Goal: Transaction & Acquisition: Purchase product/service

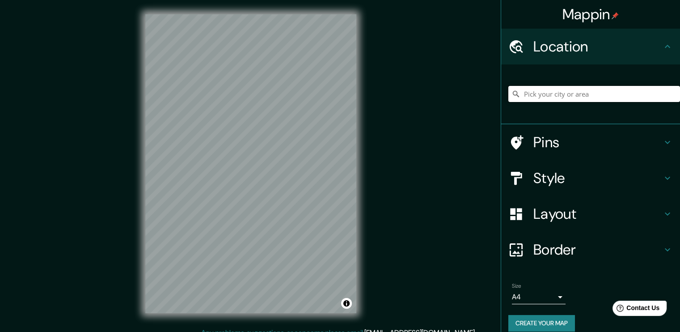
click at [517, 93] on input "Pick your city or area" at bounding box center [595, 94] width 172 height 16
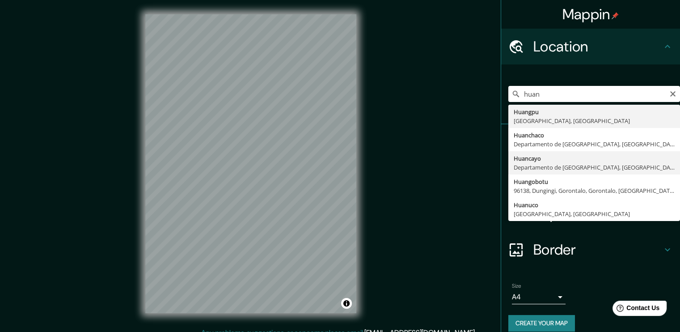
type input "Huancayo, [GEOGRAPHIC_DATA], [GEOGRAPHIC_DATA]"
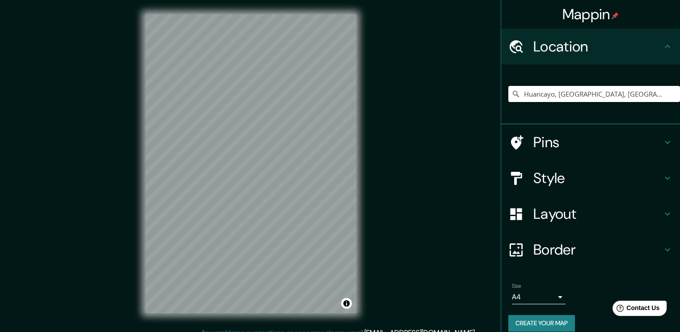
click at [284, 327] on div "© Mapbox © OpenStreetMap Improve this map" at bounding box center [251, 163] width 240 height 327
click at [133, 184] on div "© Mapbox © OpenStreetMap Improve this map" at bounding box center [251, 163] width 240 height 327
click at [129, 177] on div "Mappin Location [GEOGRAPHIC_DATA], [GEOGRAPHIC_DATA], [GEOGRAPHIC_DATA] Pins St…" at bounding box center [340, 171] width 680 height 342
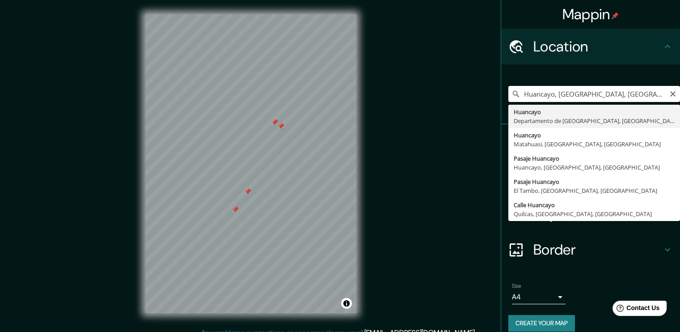
click at [665, 98] on input "Huancayo, [GEOGRAPHIC_DATA], [GEOGRAPHIC_DATA]" at bounding box center [595, 94] width 172 height 16
click at [671, 91] on input "Huancayo, [GEOGRAPHIC_DATA], [GEOGRAPHIC_DATA]" at bounding box center [595, 94] width 172 height 16
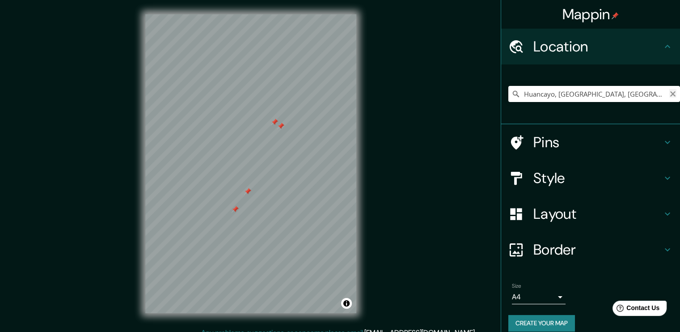
click at [670, 95] on icon "Clear" at bounding box center [673, 93] width 7 height 7
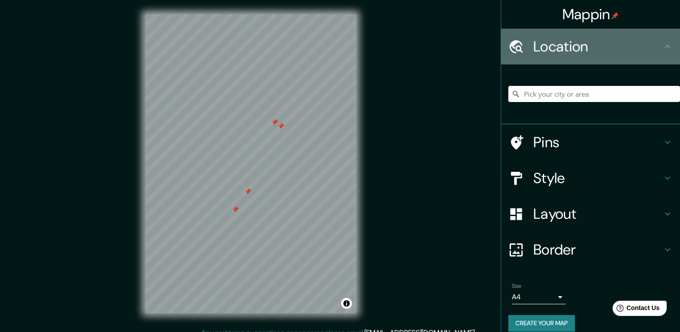
click at [663, 49] on icon at bounding box center [668, 46] width 11 height 11
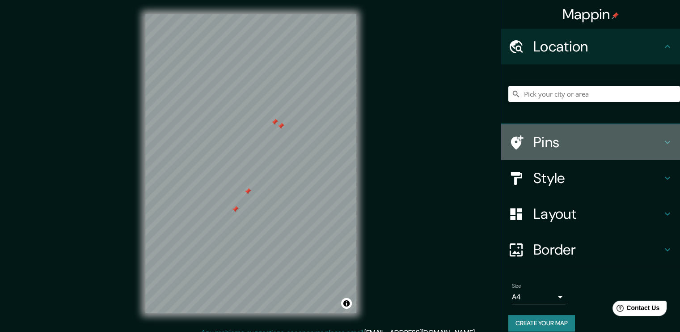
click at [650, 137] on h4 "Pins" at bounding box center [598, 142] width 129 height 18
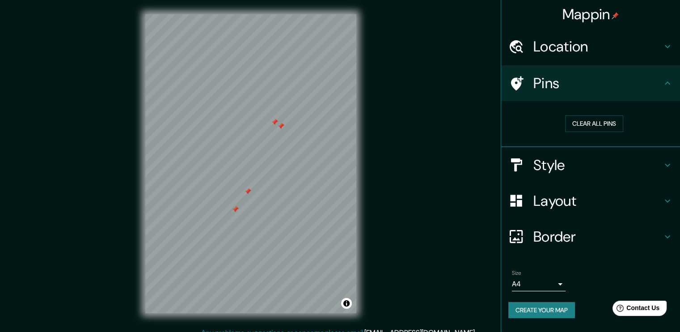
click at [606, 166] on h4 "Style" at bounding box center [598, 165] width 129 height 18
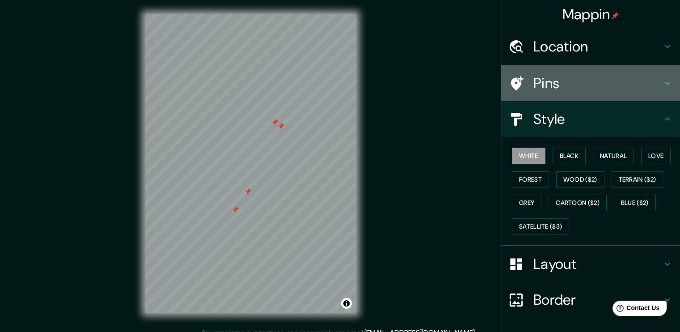
click at [604, 92] on h4 "Pins" at bounding box center [598, 83] width 129 height 18
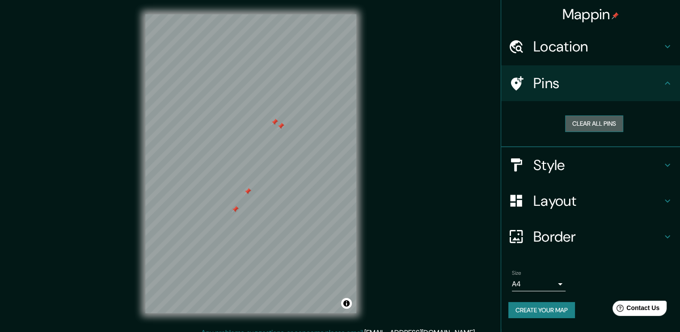
click at [589, 119] on button "Clear all pins" at bounding box center [594, 123] width 58 height 17
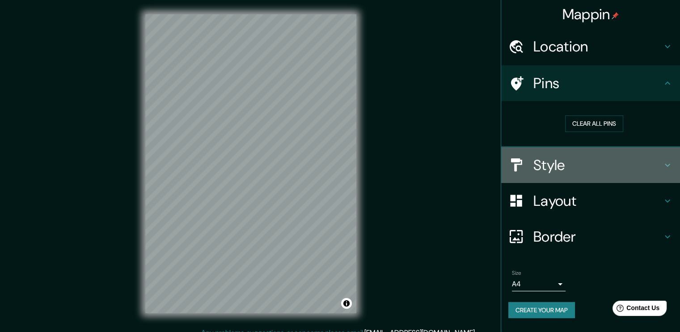
click at [605, 169] on h4 "Style" at bounding box center [598, 165] width 129 height 18
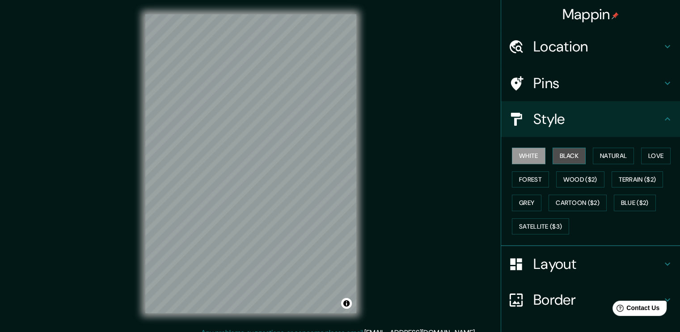
click at [562, 157] on button "Black" at bounding box center [570, 156] width 34 height 17
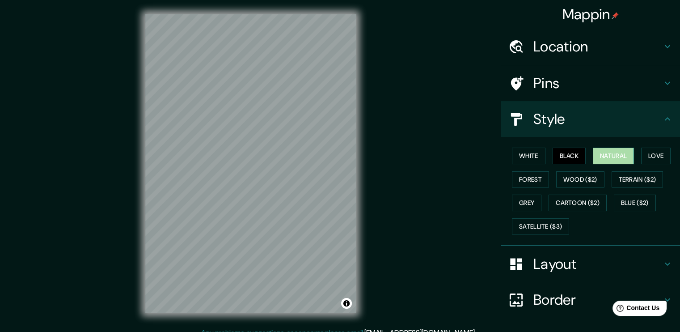
click at [593, 153] on button "Natural" at bounding box center [613, 156] width 41 height 17
click at [662, 155] on button "Love" at bounding box center [656, 156] width 30 height 17
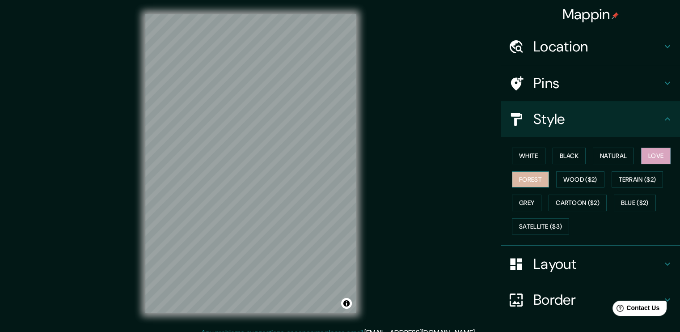
click at [539, 178] on button "Forest" at bounding box center [530, 179] width 37 height 17
click at [564, 173] on button "Wood ($2)" at bounding box center [580, 179] width 48 height 17
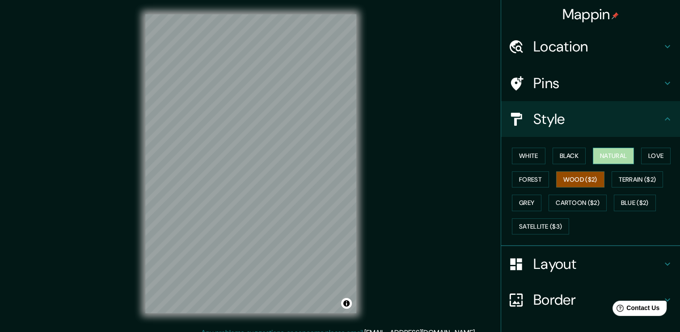
click at [615, 160] on button "Natural" at bounding box center [613, 156] width 41 height 17
click at [633, 209] on button "Blue ($2)" at bounding box center [635, 203] width 42 height 17
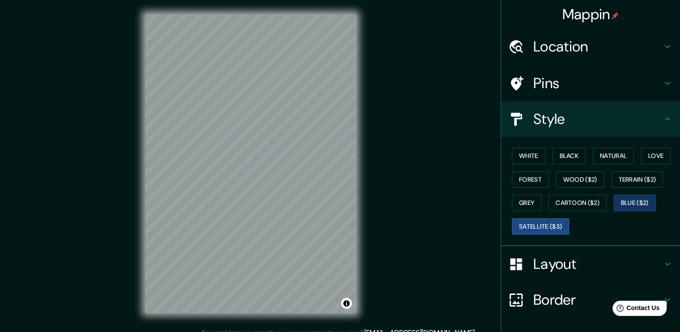
click at [544, 221] on button "Satellite ($3)" at bounding box center [540, 226] width 57 height 17
click at [593, 159] on button "Natural" at bounding box center [613, 156] width 41 height 17
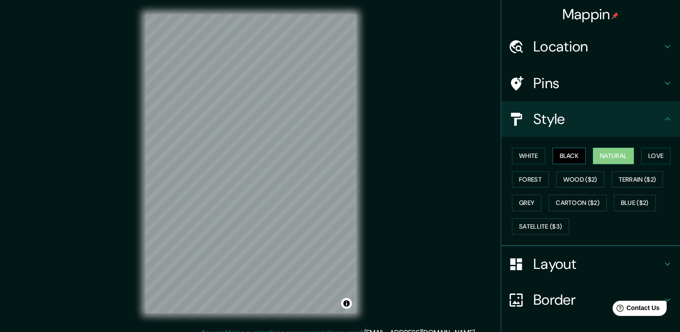
click at [553, 153] on button "Black" at bounding box center [570, 156] width 34 height 17
click at [531, 153] on button "White" at bounding box center [529, 156] width 34 height 17
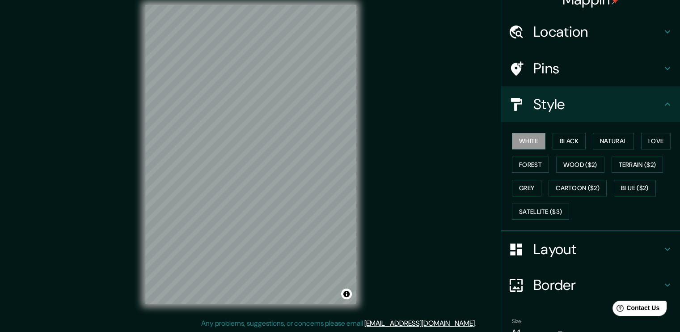
scroll to position [14, 0]
